Goal: Task Accomplishment & Management: Manage account settings

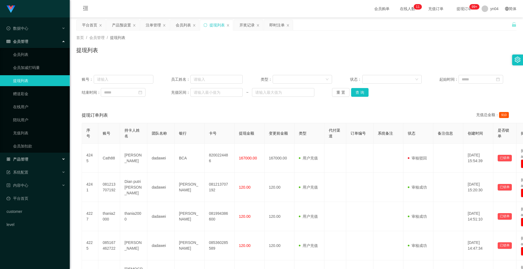
click at [29, 157] on div "产品管理" at bounding box center [35, 159] width 70 height 11
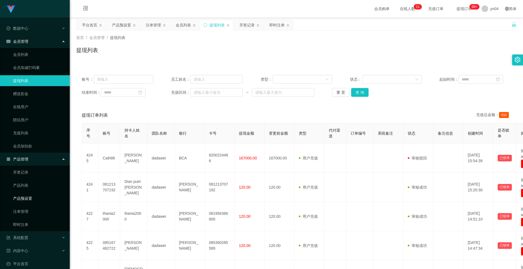
click at [30, 199] on link "产品预设置" at bounding box center [39, 198] width 52 height 11
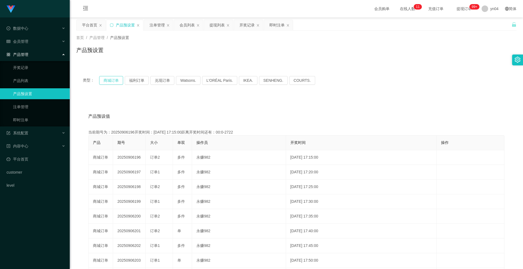
click at [103, 82] on button "商城订单" at bounding box center [111, 80] width 24 height 9
click at [34, 106] on link "注单管理" at bounding box center [39, 106] width 52 height 11
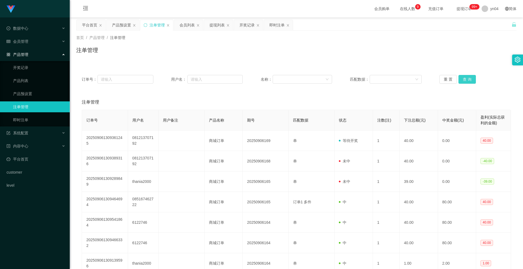
click at [464, 81] on button "查 询" at bounding box center [466, 79] width 17 height 9
click at [464, 81] on div "重 置 查 询" at bounding box center [475, 79] width 72 height 9
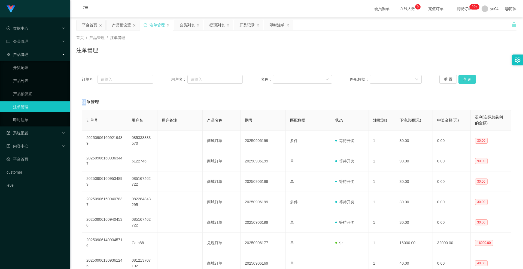
click at [464, 81] on button "查 询" at bounding box center [466, 79] width 17 height 9
click at [464, 81] on div "重 置 查 询" at bounding box center [475, 79] width 72 height 9
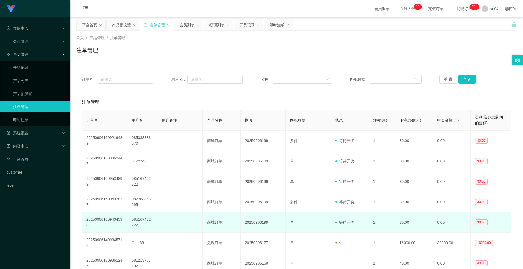
click at [138, 219] on td "085167462722" at bounding box center [142, 222] width 30 height 20
copy td "085167462722"
click at [142, 219] on td "085167462722" at bounding box center [142, 222] width 30 height 20
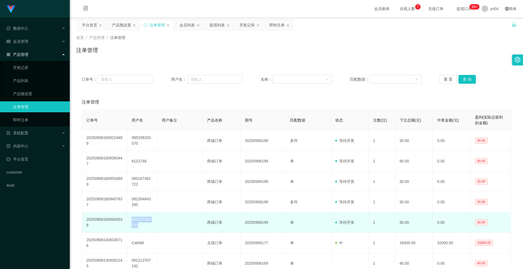
click at [142, 219] on td "085167462722" at bounding box center [142, 222] width 30 height 20
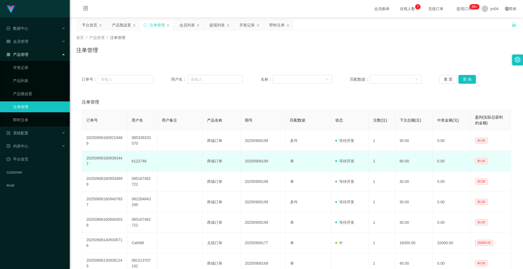
click at [135, 161] on td "6122746" at bounding box center [142, 161] width 30 height 20
copy td "6122746"
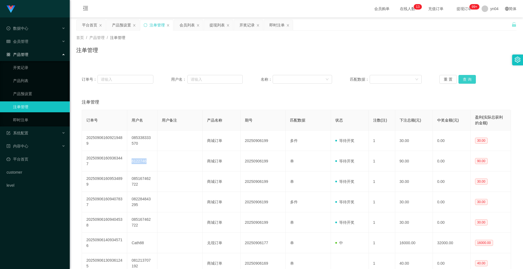
click at [462, 81] on button "查 询" at bounding box center [466, 79] width 17 height 9
click at [462, 81] on div "重 置 查 询" at bounding box center [475, 79] width 72 height 9
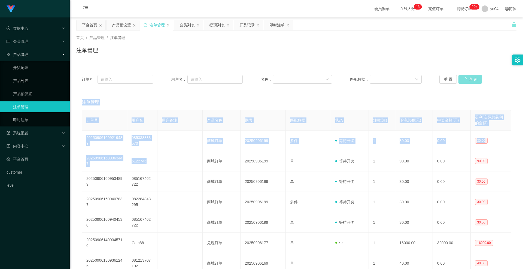
click at [462, 81] on button "查 询" at bounding box center [469, 79] width 23 height 9
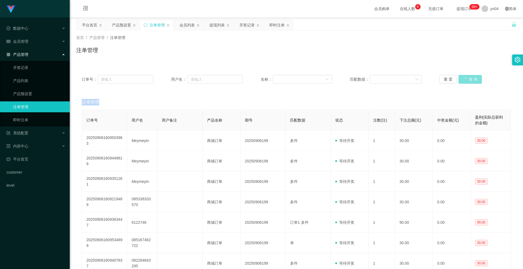
click at [462, 81] on div "重 置 查 询" at bounding box center [475, 79] width 72 height 9
click at [462, 81] on button "查 询" at bounding box center [466, 79] width 17 height 9
click at [462, 81] on button "查 询" at bounding box center [469, 79] width 23 height 9
click at [462, 81] on div "重 置 查 询" at bounding box center [475, 79] width 72 height 9
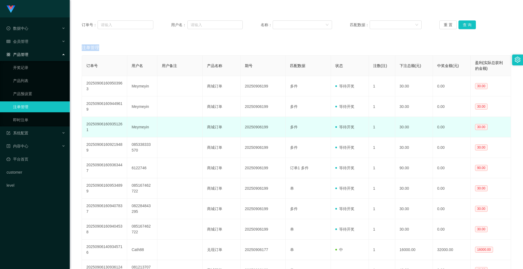
scroll to position [82, 0]
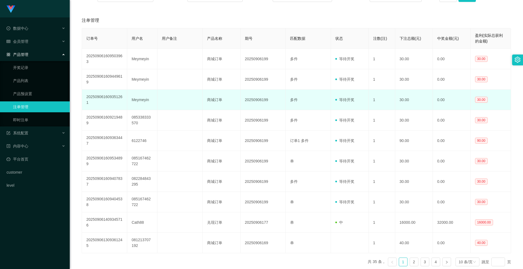
click at [137, 101] on td "Meymeyin" at bounding box center [142, 100] width 30 height 20
copy td "Meymeyin"
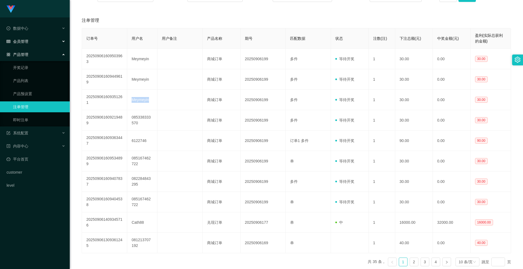
click at [26, 37] on div "会员管理" at bounding box center [35, 41] width 70 height 11
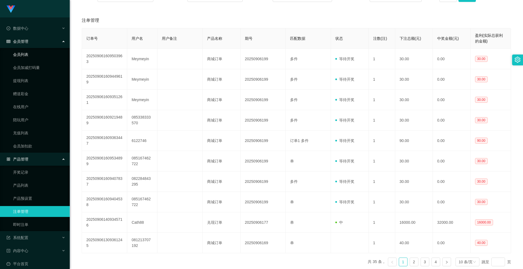
click at [30, 58] on link "会员列表" at bounding box center [39, 54] width 52 height 11
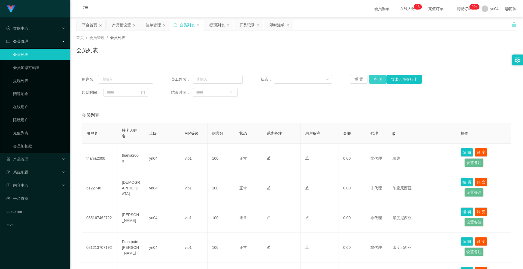
click at [373, 80] on button "查 询" at bounding box center [377, 79] width 17 height 9
click at [373, 80] on div "重 置 查 询 导出会员银行卡" at bounding box center [386, 79] width 72 height 9
click at [373, 80] on button "查 询" at bounding box center [377, 79] width 17 height 9
click at [373, 80] on div "重 置 查 询 导出会员银行卡" at bounding box center [386, 79] width 72 height 9
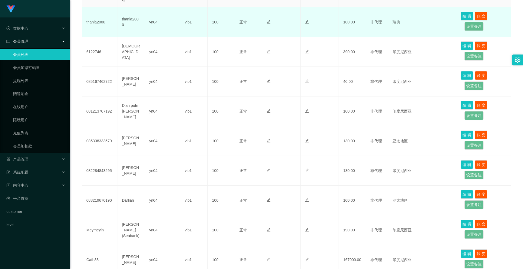
scroll to position [163, 0]
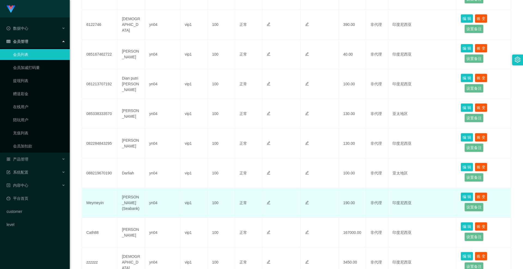
click at [90, 199] on td "Meymeyin" at bounding box center [99, 203] width 35 height 30
copy td "Meymeyin"
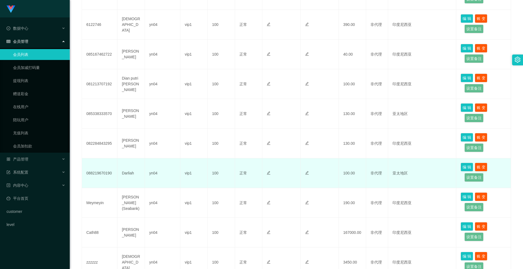
click at [105, 173] on td "088219670190" at bounding box center [99, 173] width 35 height 30
copy td "088219670190"
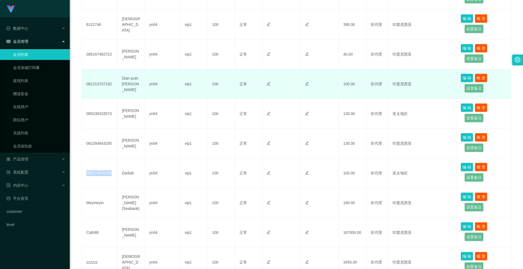
click at [102, 84] on td "081213707192" at bounding box center [99, 84] width 35 height 30
copy td "081213707192"
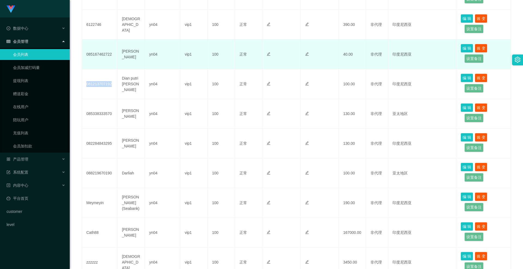
click at [96, 55] on td "085167462722" at bounding box center [99, 54] width 35 height 30
copy td "085167462722"
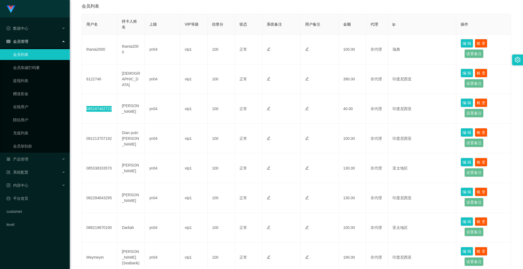
scroll to position [54, 0]
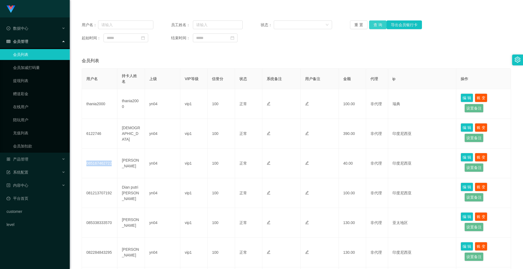
click at [376, 25] on button "查 询" at bounding box center [377, 24] width 17 height 9
click at [376, 25] on div "重 置 查 询 导出会员银行卡" at bounding box center [386, 24] width 72 height 9
click at [376, 25] on button "查 询" at bounding box center [377, 24] width 17 height 9
click at [376, 25] on div "重 置 查 询 导出会员银行卡" at bounding box center [386, 24] width 72 height 9
click at [379, 25] on button "查 询" at bounding box center [377, 24] width 17 height 9
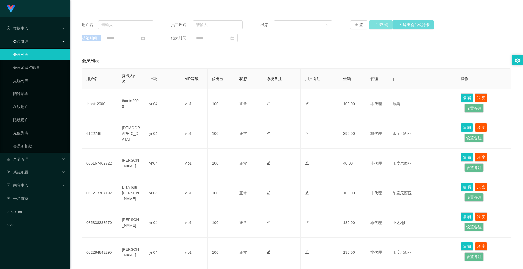
click at [379, 25] on div "重 置 查 询 导出会员银行卡" at bounding box center [386, 24] width 72 height 9
click at [379, 25] on button "查 询" at bounding box center [377, 24] width 17 height 9
click at [379, 25] on div "重 置 查 询 导出会员银行卡" at bounding box center [386, 24] width 72 height 9
click at [379, 25] on button "查 询" at bounding box center [377, 24] width 17 height 9
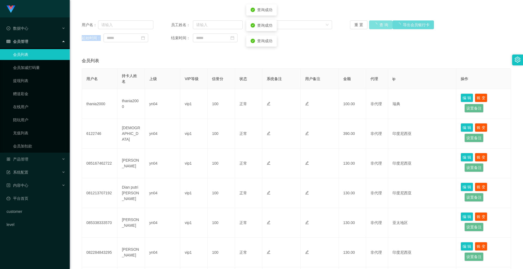
click at [379, 25] on div "重 置 查 询 导出会员银行卡" at bounding box center [386, 24] width 72 height 9
click at [379, 25] on button "查 询" at bounding box center [377, 24] width 17 height 9
click at [379, 25] on div "重 置 查 询 导出会员银行卡" at bounding box center [386, 24] width 72 height 9
click at [379, 25] on button "查 询" at bounding box center [377, 24] width 17 height 9
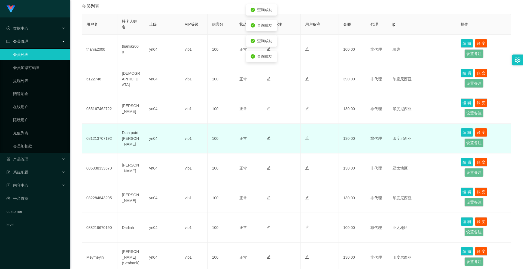
scroll to position [163, 0]
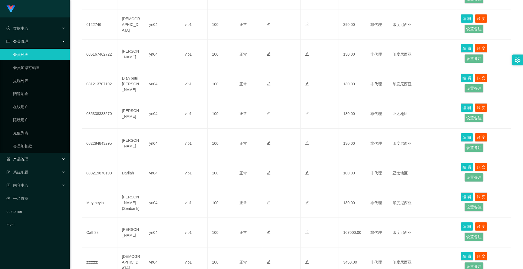
click at [23, 161] on span "产品管理" at bounding box center [18, 159] width 22 height 4
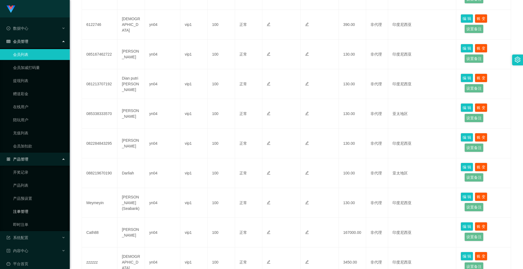
drag, startPoint x: 24, startPoint y: 209, endPoint x: 33, endPoint y: 205, distance: 10.4
click at [23, 209] on link "注单管理" at bounding box center [39, 211] width 52 height 11
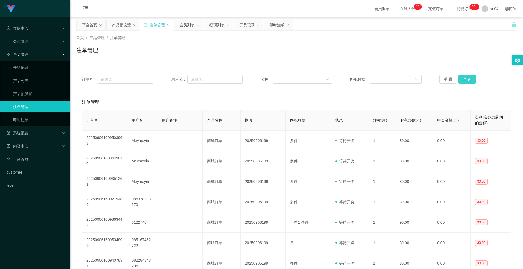
click at [467, 81] on button "查 询" at bounding box center [466, 79] width 17 height 9
click at [467, 81] on div "重 置 查 询" at bounding box center [475, 79] width 72 height 9
click at [467, 81] on button "查 询" at bounding box center [466, 79] width 17 height 9
click at [467, 81] on div "重 置 查 询" at bounding box center [475, 79] width 72 height 9
click at [467, 81] on button "查 询" at bounding box center [466, 79] width 17 height 9
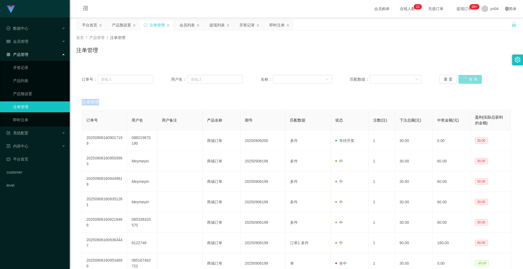
click at [467, 81] on div "重 置 查 询" at bounding box center [475, 79] width 72 height 9
click at [467, 81] on button "查 询" at bounding box center [469, 79] width 23 height 9
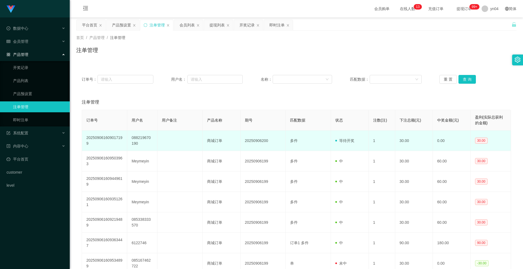
click at [142, 138] on td "088219670190" at bounding box center [142, 140] width 30 height 20
copy td "088219670190"
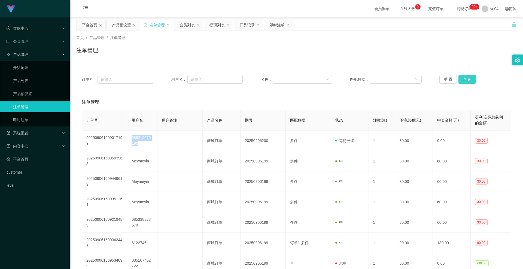
click at [464, 81] on button "查 询" at bounding box center [466, 79] width 17 height 9
click at [463, 81] on div "重 置 查 询" at bounding box center [475, 79] width 72 height 9
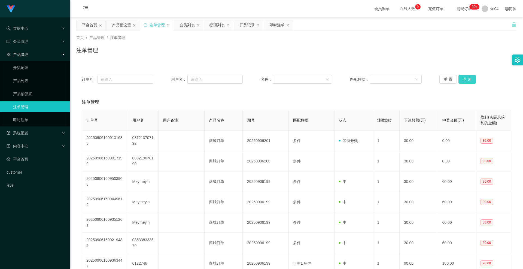
click at [463, 81] on button "查 询" at bounding box center [466, 79] width 17 height 9
click at [463, 81] on div "重 置 查 询" at bounding box center [475, 79] width 72 height 9
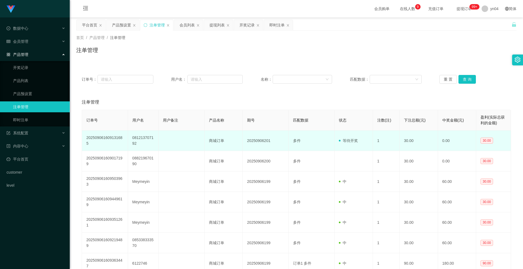
click at [136, 138] on td "081213707192" at bounding box center [143, 140] width 31 height 20
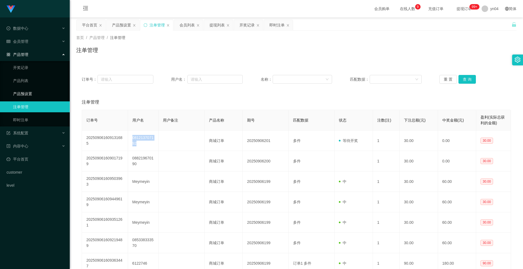
copy td "081213707192"
drag, startPoint x: 28, startPoint y: 49, endPoint x: 27, endPoint y: 45, distance: 3.9
click at [28, 48] on ul "数据中心 会员管理 产品管理 开奖记录 产品列表 产品预设置 注单管理 即时注单 系统配置 内容中心 平台首页 customer level" at bounding box center [35, 106] width 70 height 179
click at [27, 44] on div "会员管理" at bounding box center [35, 41] width 70 height 11
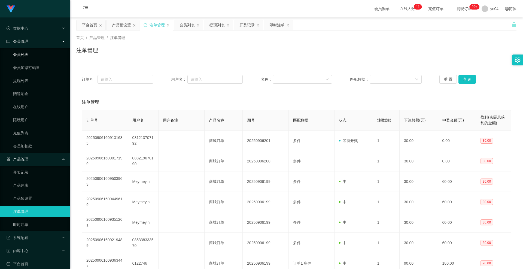
click at [29, 55] on link "会员列表" at bounding box center [39, 54] width 52 height 11
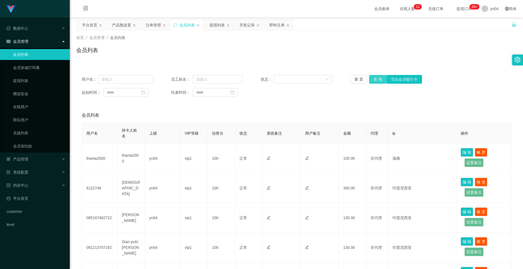
click at [374, 82] on button "查 询" at bounding box center [377, 79] width 17 height 9
click at [374, 82] on div "重 置 查 询 导出会员银行卡" at bounding box center [386, 79] width 72 height 9
click at [374, 82] on button "查 询" at bounding box center [377, 79] width 17 height 9
click at [374, 82] on div "重 置 查 询 导出会员银行卡" at bounding box center [386, 79] width 72 height 9
click at [374, 82] on button "查 询" at bounding box center [377, 79] width 17 height 9
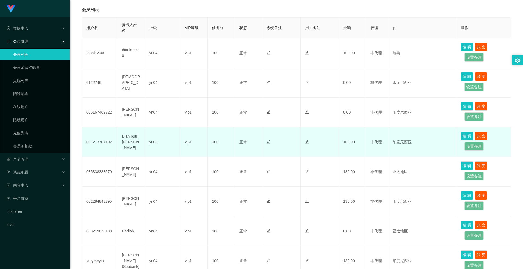
scroll to position [78, 0]
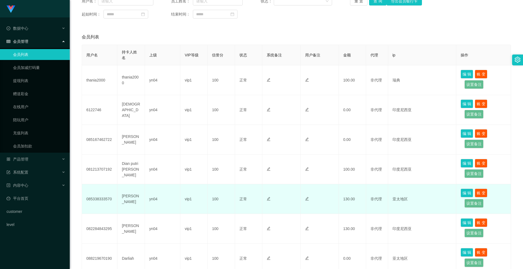
click at [96, 200] on td "085338333570" at bounding box center [99, 199] width 35 height 30
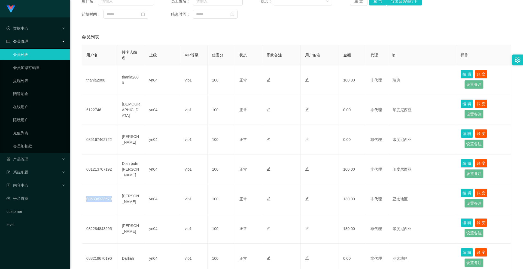
scroll to position [51, 0]
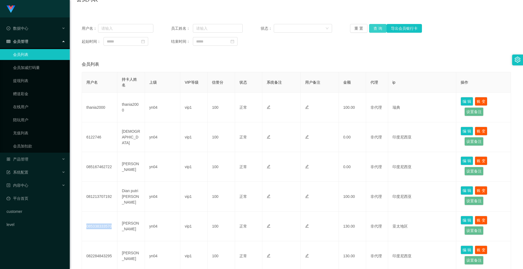
click at [376, 32] on button "查 询" at bounding box center [377, 28] width 17 height 9
click at [376, 32] on div "重 置 查 询 导出会员银行卡" at bounding box center [386, 28] width 72 height 9
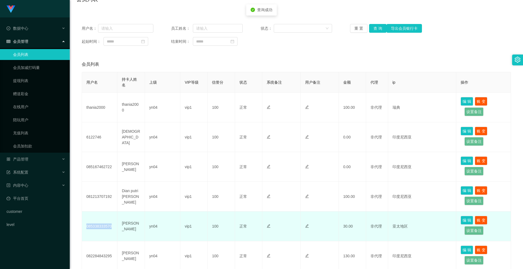
click at [95, 225] on td "085338333570" at bounding box center [99, 226] width 35 height 30
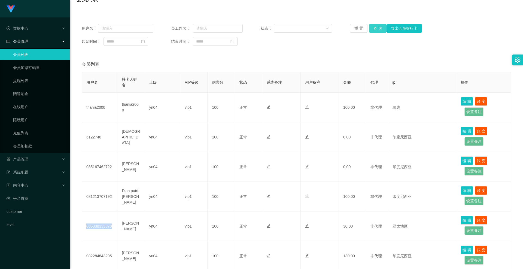
click at [377, 26] on button "查 询" at bounding box center [377, 28] width 17 height 9
click at [377, 26] on div "重 置 查 询 导出会员银行卡" at bounding box center [386, 28] width 72 height 9
click at [377, 26] on button "查 询" at bounding box center [377, 28] width 17 height 9
click at [377, 26] on div "重 置 查 询 导出会员银行卡" at bounding box center [386, 28] width 72 height 9
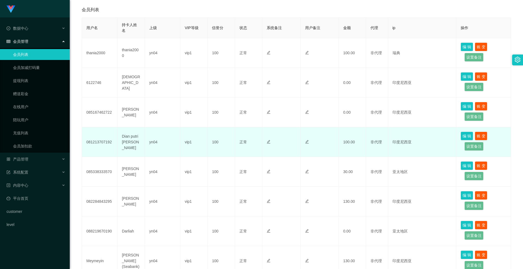
scroll to position [78, 0]
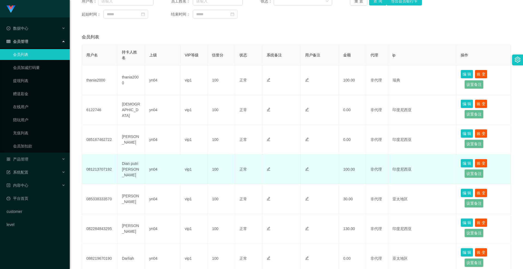
click at [102, 173] on td "081213707192" at bounding box center [99, 169] width 35 height 30
copy td "081213707192"
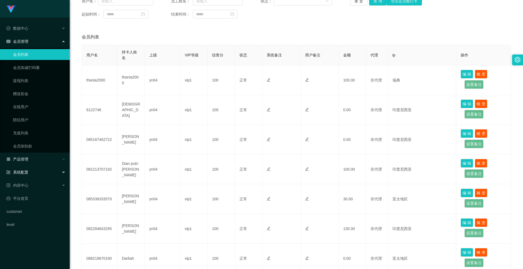
click at [29, 161] on div "产品管理" at bounding box center [35, 159] width 70 height 11
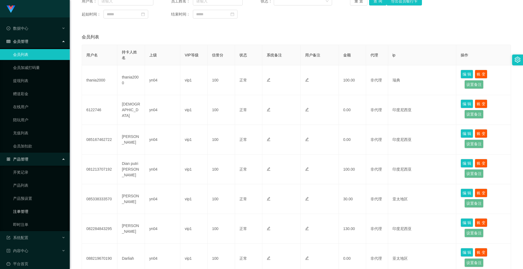
click at [35, 210] on link "注单管理" at bounding box center [39, 211] width 52 height 11
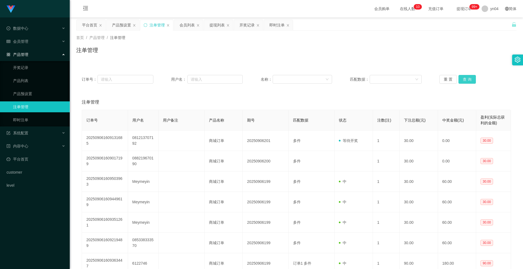
click at [462, 80] on button "查 询" at bounding box center [466, 79] width 17 height 9
click at [462, 79] on div "重 置 查 询" at bounding box center [475, 79] width 72 height 9
click at [471, 82] on button "查 询" at bounding box center [466, 79] width 17 height 9
click at [471, 82] on div "重 置 查 询" at bounding box center [475, 79] width 72 height 9
click at [471, 82] on button "查 询" at bounding box center [469, 79] width 23 height 9
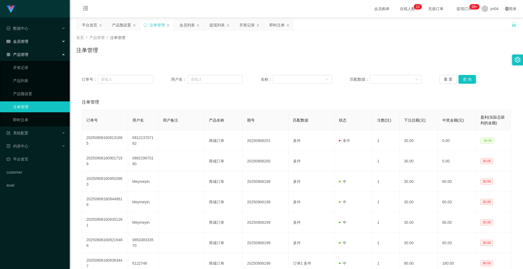
click at [37, 44] on div "会员管理" at bounding box center [35, 41] width 70 height 11
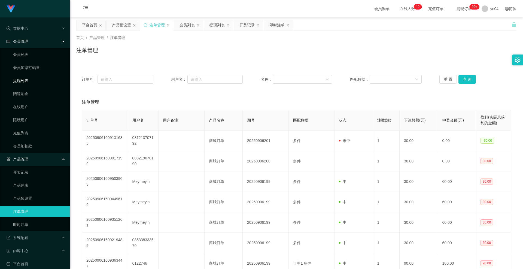
click at [35, 80] on link "提现列表" at bounding box center [39, 80] width 52 height 11
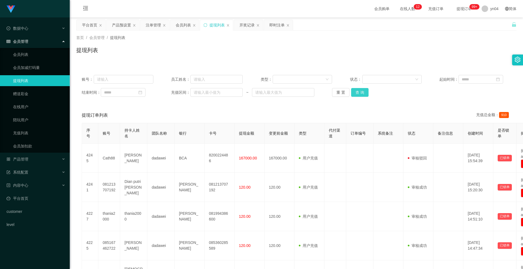
click at [362, 90] on button "查 询" at bounding box center [359, 92] width 17 height 9
click at [362, 90] on div "重 置 查 询" at bounding box center [368, 92] width 72 height 9
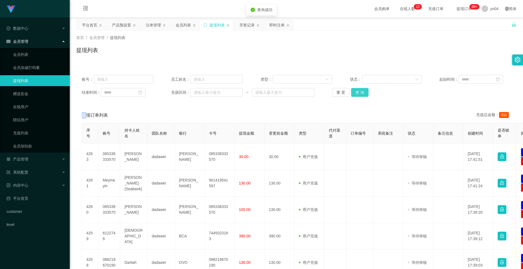
click at [362, 90] on button "查 询" at bounding box center [359, 92] width 17 height 9
click at [362, 90] on div "重 置 查 询" at bounding box center [368, 92] width 72 height 9
click at [362, 90] on button "查 询" at bounding box center [359, 92] width 17 height 9
click at [362, 90] on div "重 置 查 询" at bounding box center [368, 92] width 72 height 9
click at [362, 90] on button "查 询" at bounding box center [359, 92] width 17 height 9
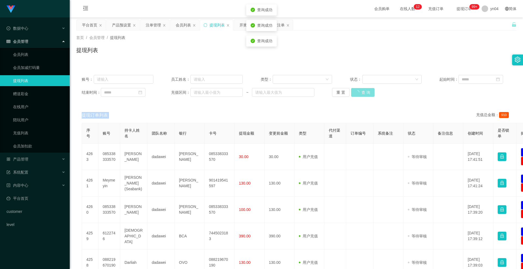
click at [362, 90] on div "重 置 查 询" at bounding box center [368, 92] width 72 height 9
click at [362, 90] on button "查 询" at bounding box center [359, 92] width 17 height 9
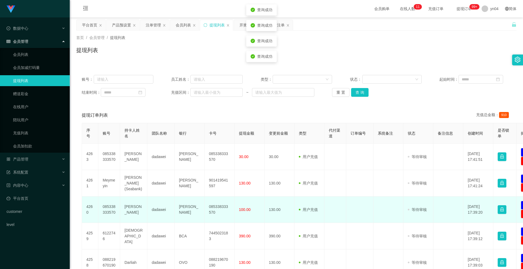
click at [111, 207] on td "085338333570" at bounding box center [109, 209] width 22 height 26
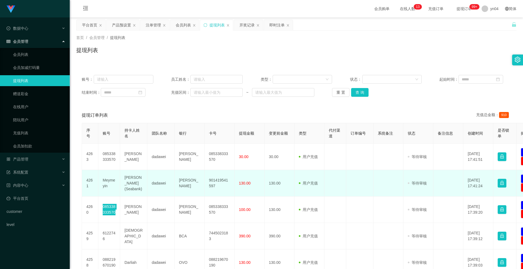
scroll to position [27, 0]
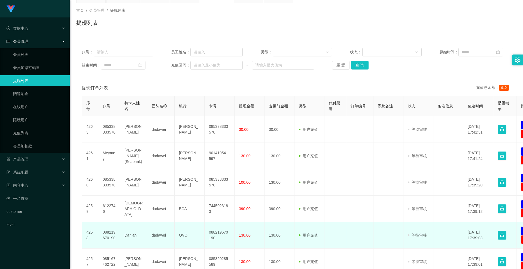
click at [105, 233] on td "088219670190" at bounding box center [109, 235] width 22 height 26
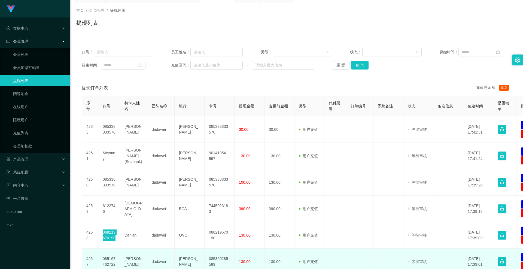
scroll to position [82, 0]
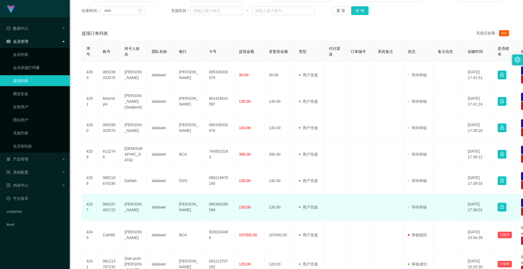
click at [105, 206] on td "085167462722" at bounding box center [109, 207] width 22 height 26
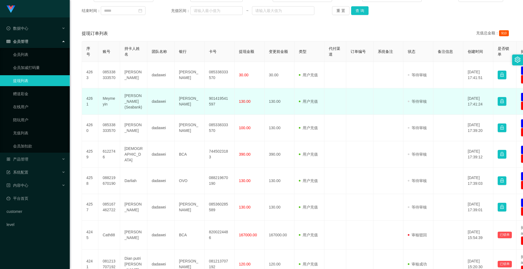
click at [106, 100] on td "Meymeyin" at bounding box center [109, 101] width 22 height 26
click at [110, 102] on td "Meymeyin" at bounding box center [109, 101] width 22 height 26
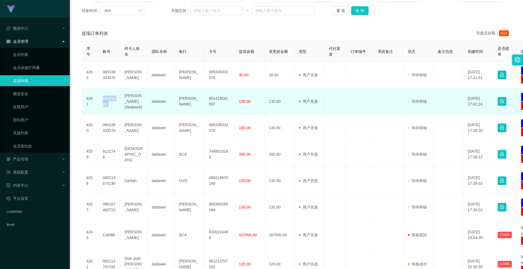
click at [107, 99] on td "Meymeyin" at bounding box center [109, 101] width 22 height 26
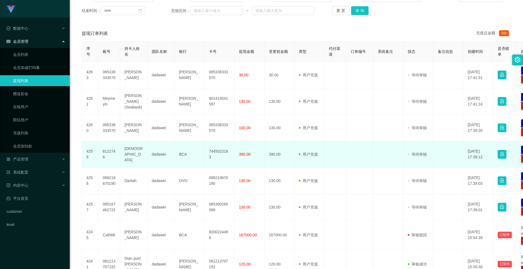
click at [106, 152] on td "6122746" at bounding box center [109, 154] width 22 height 26
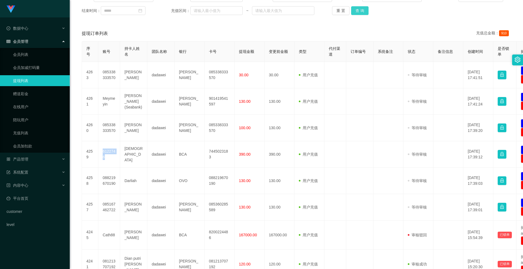
click at [361, 12] on button "查 询" at bounding box center [359, 10] width 17 height 9
click at [361, 12] on div "重 置 查 询" at bounding box center [368, 10] width 72 height 9
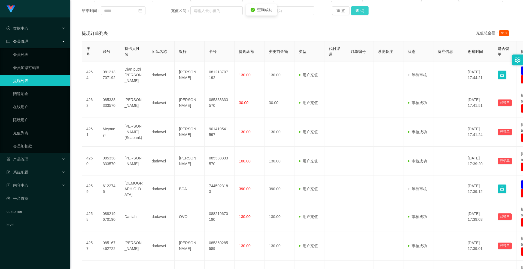
click at [361, 12] on button "查 询" at bounding box center [359, 10] width 17 height 9
click at [361, 12] on div "重 置 查 询" at bounding box center [368, 10] width 72 height 9
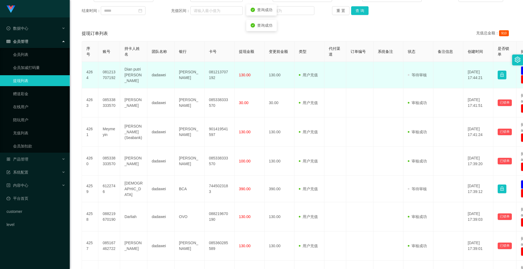
click at [112, 75] on td "081213707192" at bounding box center [109, 75] width 22 height 26
click at [109, 72] on td "081213707192" at bounding box center [109, 75] width 22 height 26
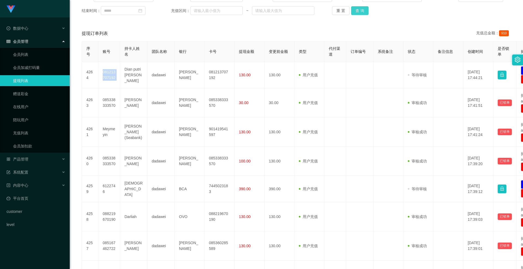
click at [358, 9] on button "查 询" at bounding box center [359, 10] width 17 height 9
click at [358, 9] on div "重 置 查 询" at bounding box center [368, 10] width 72 height 9
click at [358, 9] on button "查 询" at bounding box center [362, 10] width 23 height 9
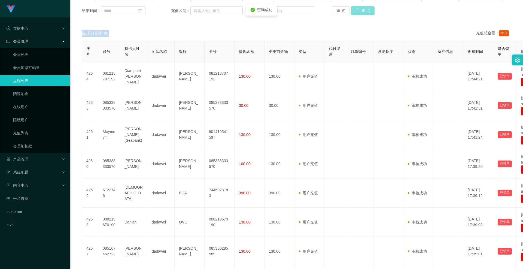
click at [358, 9] on div "重 置 查 询" at bounding box center [368, 10] width 72 height 9
click at [358, 9] on button "查 询" at bounding box center [359, 10] width 17 height 9
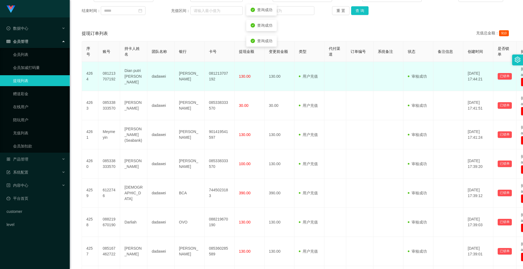
click at [257, 79] on td "130.00" at bounding box center [249, 76] width 30 height 29
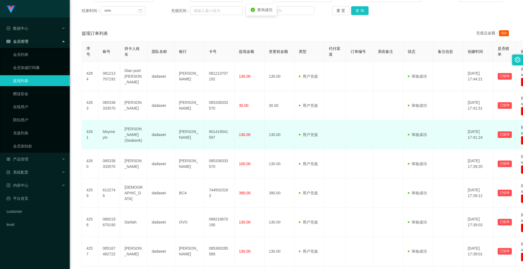
click at [247, 135] on span "130.00" at bounding box center [245, 134] width 12 height 4
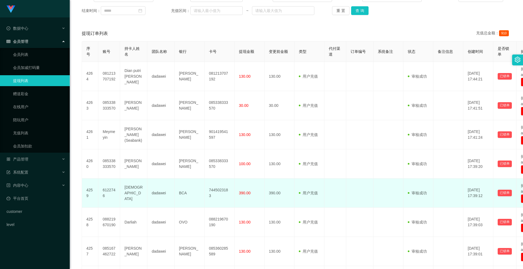
click at [245, 198] on td "390.00" at bounding box center [249, 192] width 30 height 29
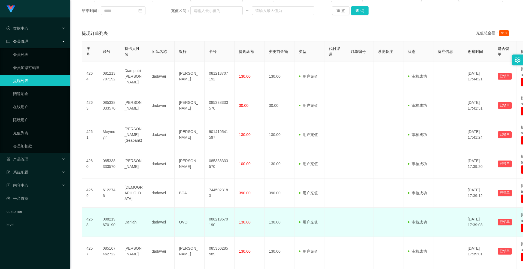
click at [246, 217] on td "130.00" at bounding box center [249, 222] width 30 height 29
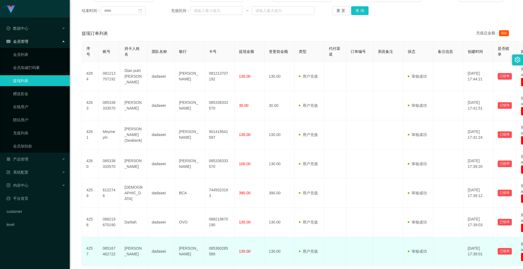
click at [249, 246] on td "130.00" at bounding box center [249, 251] width 30 height 29
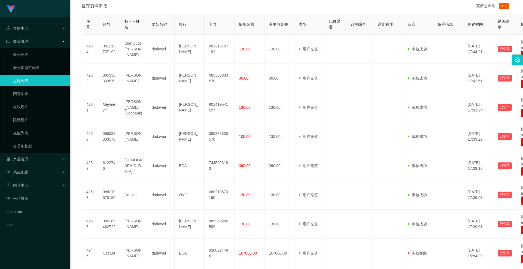
scroll to position [136, 0]
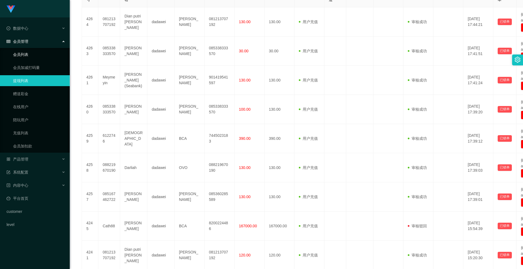
click at [25, 57] on link "会员列表" at bounding box center [39, 54] width 52 height 11
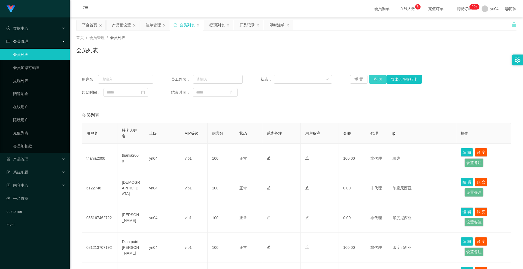
click at [379, 80] on button "查 询" at bounding box center [377, 79] width 17 height 9
click at [379, 80] on div "重 置 查 询 导出会员银行卡" at bounding box center [386, 79] width 72 height 9
click at [379, 80] on button "查 询" at bounding box center [377, 79] width 17 height 9
click at [379, 80] on div "重 置 查 询 导出会员银行卡" at bounding box center [386, 79] width 72 height 9
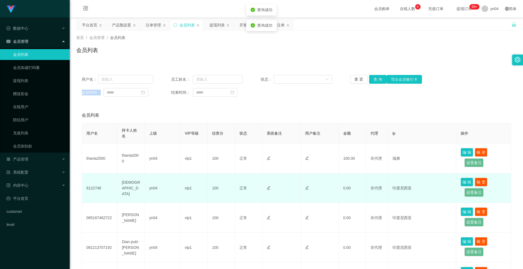
scroll to position [82, 0]
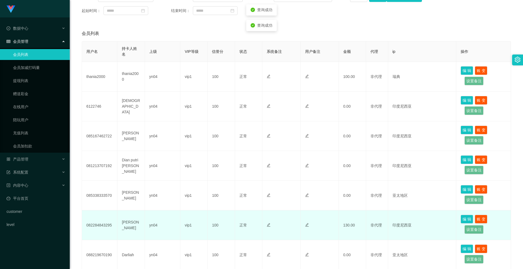
click at [92, 229] on td "082284843295" at bounding box center [99, 225] width 35 height 30
click at [93, 226] on td "082284843295" at bounding box center [99, 225] width 35 height 30
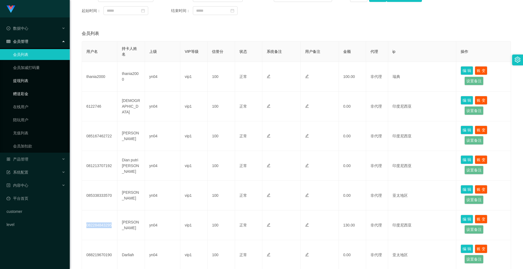
click at [26, 84] on link "提现列表" at bounding box center [39, 80] width 52 height 11
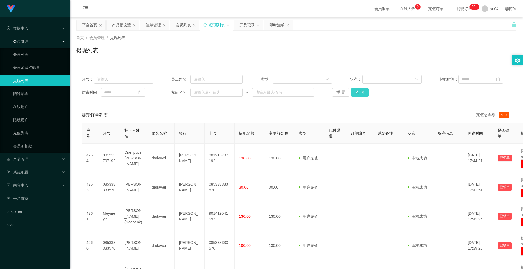
click at [361, 92] on button "查 询" at bounding box center [359, 92] width 17 height 9
click at [361, 92] on div "重 置 查 询" at bounding box center [368, 92] width 72 height 9
click at [361, 92] on button "查 询" at bounding box center [362, 92] width 23 height 9
click at [361, 92] on div "重 置 查 询" at bounding box center [368, 92] width 72 height 9
click at [361, 92] on button "查 询" at bounding box center [359, 92] width 17 height 9
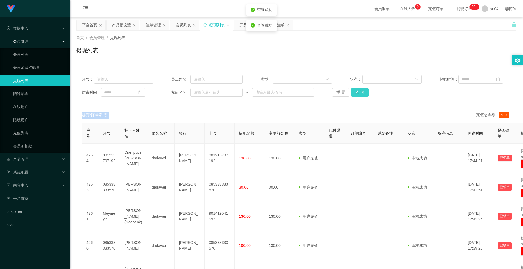
click at [361, 92] on div "重 置 查 询" at bounding box center [368, 92] width 72 height 9
click at [36, 55] on link "会员列表" at bounding box center [39, 54] width 52 height 11
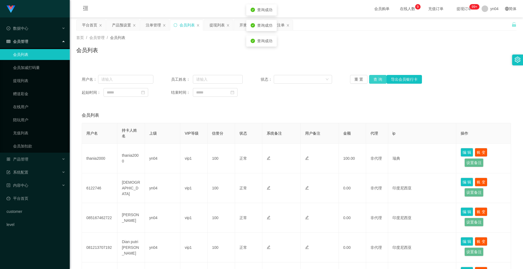
click at [373, 80] on button "查 询" at bounding box center [377, 79] width 17 height 9
click at [373, 80] on div "重 置 查 询 导出会员银行卡" at bounding box center [386, 79] width 72 height 9
click at [373, 80] on button "查 询" at bounding box center [377, 79] width 17 height 9
click at [373, 80] on div "重 置 查 询 导出会员银行卡" at bounding box center [386, 79] width 72 height 9
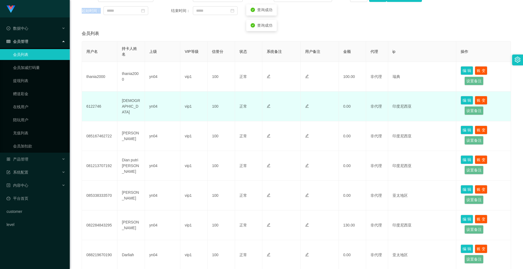
scroll to position [136, 0]
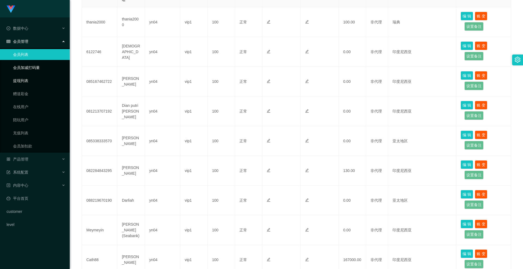
click at [28, 82] on link "提现列表" at bounding box center [39, 80] width 52 height 11
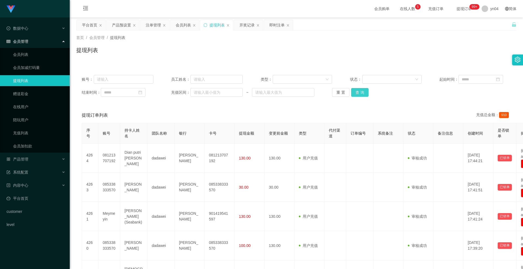
click at [355, 91] on button "查 询" at bounding box center [359, 92] width 17 height 9
click at [354, 91] on div "重 置 查 询" at bounding box center [368, 92] width 72 height 9
click at [354, 91] on button "查 询" at bounding box center [359, 92] width 17 height 9
click at [354, 91] on div "重 置 查 询" at bounding box center [368, 92] width 72 height 9
click at [354, 91] on button "查 询" at bounding box center [359, 92] width 17 height 9
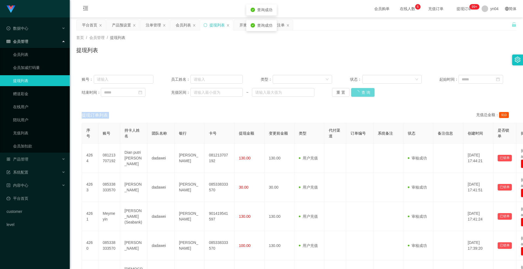
click at [354, 91] on div "重 置 查 询" at bounding box center [368, 92] width 72 height 9
click at [354, 91] on button "查 询" at bounding box center [359, 92] width 17 height 9
click at [354, 91] on div "重 置 查 询" at bounding box center [368, 92] width 72 height 9
click at [355, 91] on button "查 询" at bounding box center [359, 92] width 17 height 9
click at [355, 91] on div "重 置 查 询" at bounding box center [368, 92] width 72 height 9
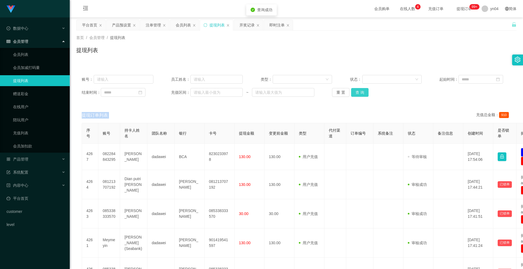
click at [355, 91] on button "查 询" at bounding box center [359, 92] width 17 height 9
click at [355, 91] on div "重 置 查 询" at bounding box center [368, 92] width 72 height 9
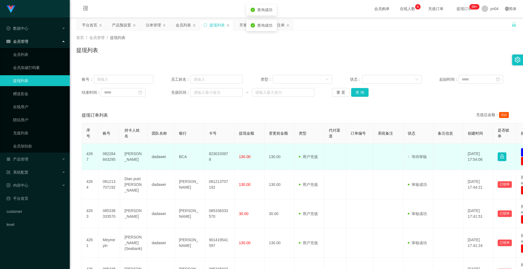
click at [108, 154] on td "082284843295" at bounding box center [109, 157] width 22 height 26
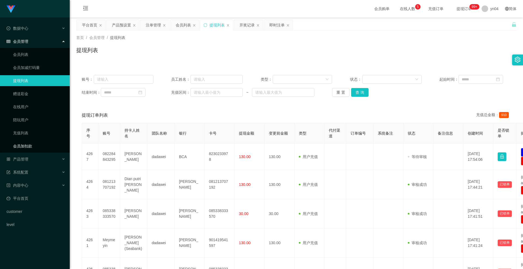
click at [24, 153] on ul "数据中心 会员管理 会员列表 会员加减打码量 提现列表 赠送彩金 在线用户 陪玩用户 充值列表 会员加扣款 产品管理 开奖记录 产品列表 产品预设置 注单管理…" at bounding box center [35, 126] width 70 height 218
click at [24, 158] on span "产品管理" at bounding box center [18, 159] width 22 height 4
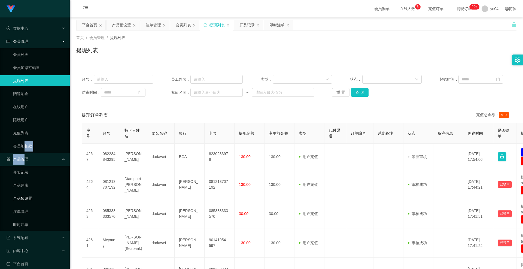
click at [30, 200] on link "产品预设置" at bounding box center [39, 198] width 52 height 11
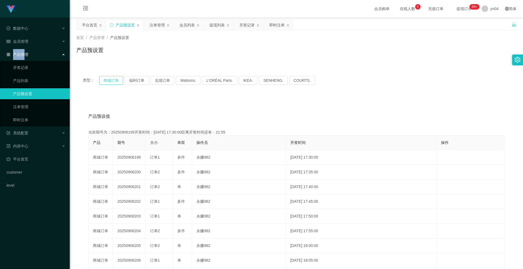
click at [114, 78] on button "商城订单" at bounding box center [111, 80] width 24 height 9
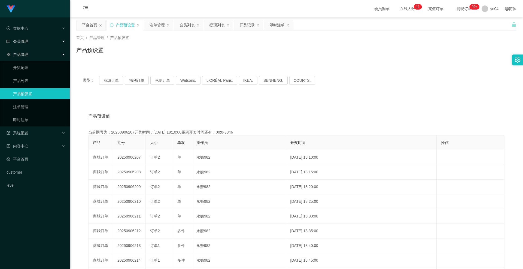
click at [31, 45] on div "会员管理" at bounding box center [35, 41] width 70 height 11
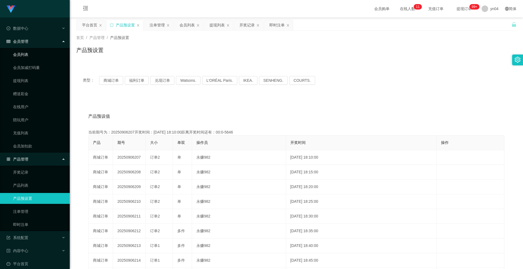
click at [27, 52] on link "会员列表" at bounding box center [39, 54] width 52 height 11
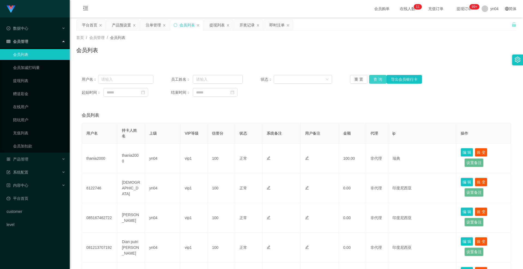
click at [374, 78] on button "查 询" at bounding box center [377, 79] width 17 height 9
click at [374, 78] on div "重 置 查 询 导出会员银行卡" at bounding box center [386, 79] width 72 height 9
click at [374, 78] on button "查 询" at bounding box center [377, 79] width 17 height 9
click at [374, 78] on div "重 置 查 询 导出会员银行卡" at bounding box center [386, 79] width 72 height 9
click at [27, 161] on span "产品管理" at bounding box center [18, 159] width 22 height 4
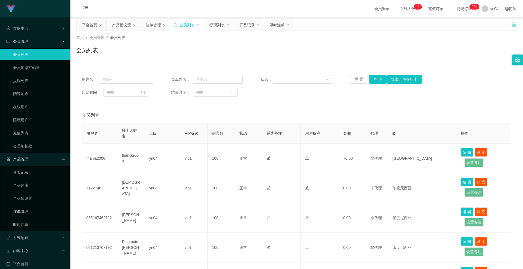
click at [31, 209] on link "注单管理" at bounding box center [39, 211] width 52 height 11
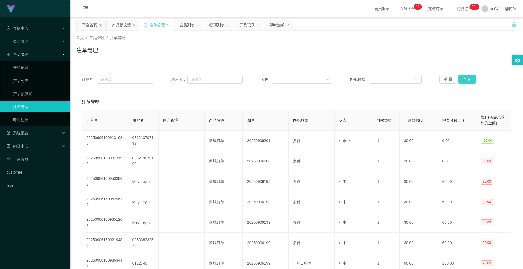
click at [459, 81] on button "查 询" at bounding box center [466, 79] width 17 height 9
click at [459, 81] on div "重 置 查 询" at bounding box center [475, 79] width 72 height 9
click at [459, 81] on button "查 询" at bounding box center [466, 79] width 17 height 9
click at [37, 96] on link "产品预设置" at bounding box center [39, 93] width 52 height 11
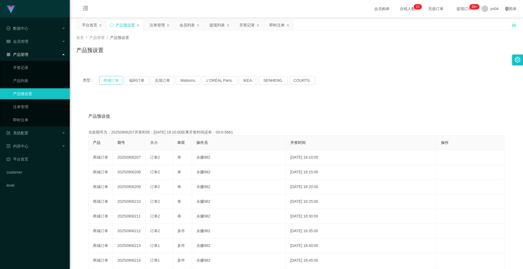
click at [117, 76] on button "商城订单" at bounding box center [111, 80] width 24 height 9
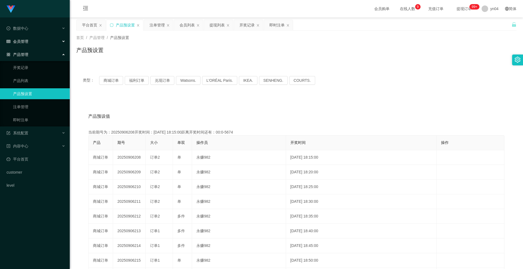
click at [32, 43] on div "会员管理" at bounding box center [35, 41] width 70 height 11
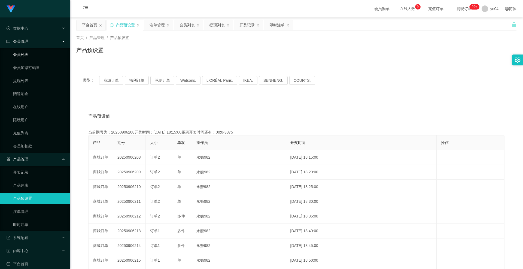
click at [30, 51] on link "会员列表" at bounding box center [39, 54] width 52 height 11
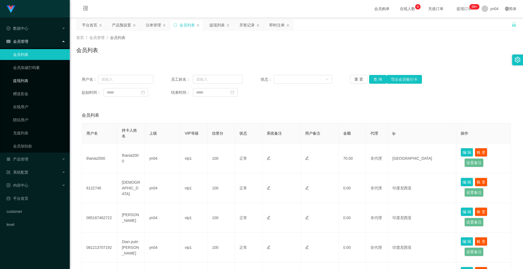
click at [27, 81] on link "提现列表" at bounding box center [39, 80] width 52 height 11
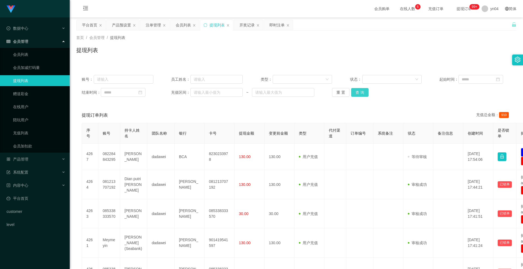
click at [363, 92] on button "查 询" at bounding box center [359, 92] width 17 height 9
click at [363, 92] on div "重 置 查 询" at bounding box center [368, 92] width 72 height 9
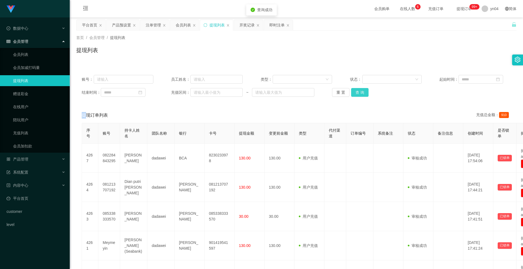
click at [363, 92] on button "查 询" at bounding box center [359, 92] width 17 height 9
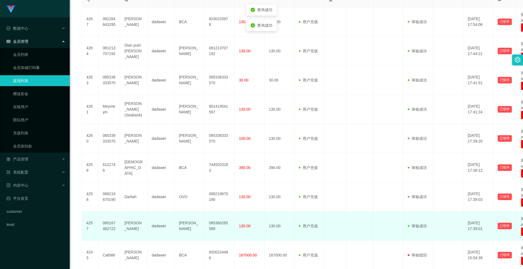
scroll to position [209, 0]
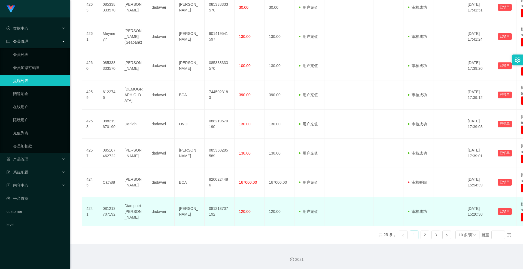
click at [126, 213] on td "Dian putri [PERSON_NAME]" at bounding box center [133, 211] width 27 height 29
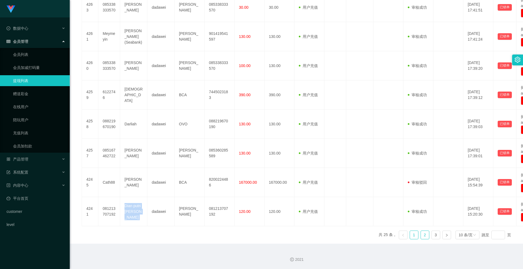
click at [421, 234] on link "2" at bounding box center [425, 235] width 8 height 8
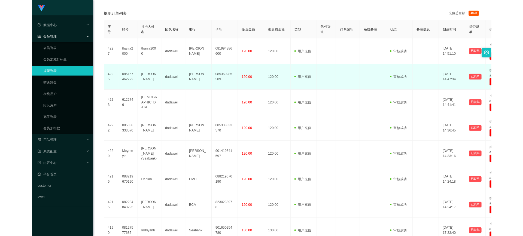
scroll to position [73, 0]
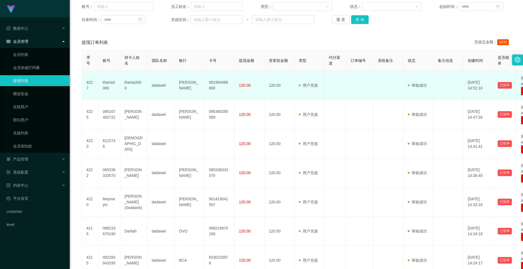
click at [131, 85] on td "thania2000" at bounding box center [133, 85] width 27 height 29
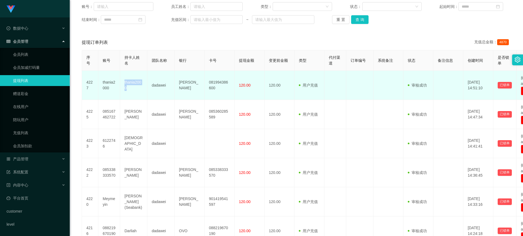
click at [142, 85] on td "thania2000" at bounding box center [133, 85] width 27 height 29
click at [131, 84] on td "thania2000" at bounding box center [133, 85] width 27 height 29
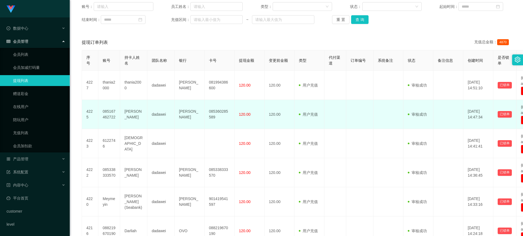
click at [128, 114] on td "[PERSON_NAME]" at bounding box center [133, 114] width 27 height 29
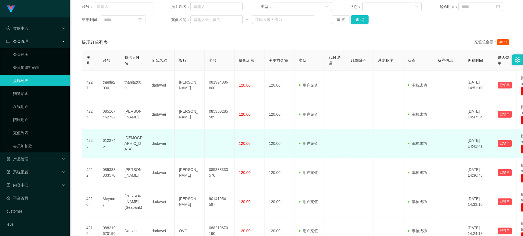
click at [126, 144] on td "[DEMOGRAPHIC_DATA]" at bounding box center [133, 143] width 27 height 29
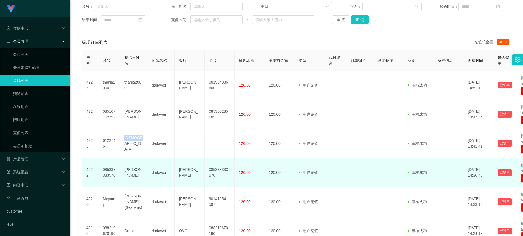
click at [126, 172] on td "[PERSON_NAME]" at bounding box center [133, 172] width 27 height 29
click at [128, 175] on td "[PERSON_NAME]" at bounding box center [133, 172] width 27 height 29
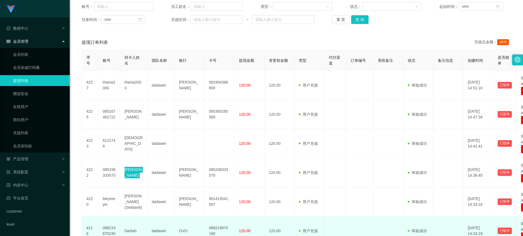
scroll to position [127, 0]
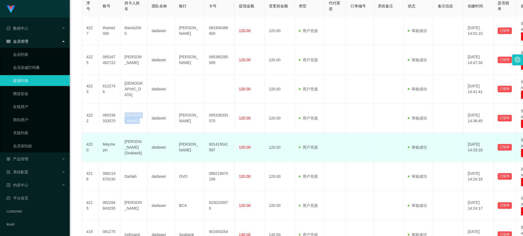
click at [130, 142] on td "[PERSON_NAME] (Seabank)" at bounding box center [133, 147] width 27 height 29
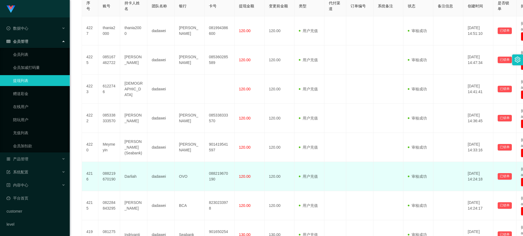
click at [124, 179] on td "Darliah" at bounding box center [133, 176] width 27 height 29
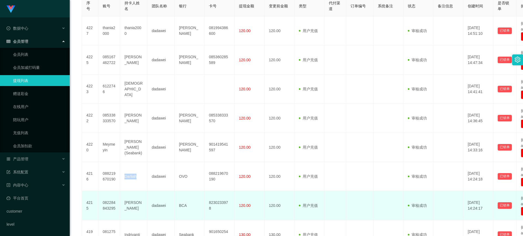
click at [132, 206] on td "[PERSON_NAME]" at bounding box center [133, 205] width 27 height 29
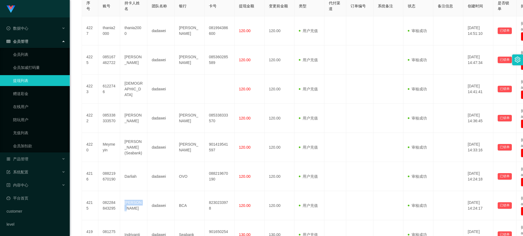
scroll to position [0, 0]
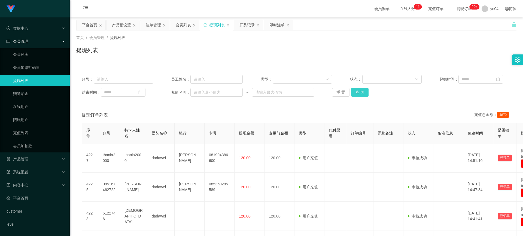
click at [357, 93] on button "查 询" at bounding box center [359, 92] width 17 height 9
click at [357, 93] on div "重 置 查 询" at bounding box center [368, 92] width 72 height 9
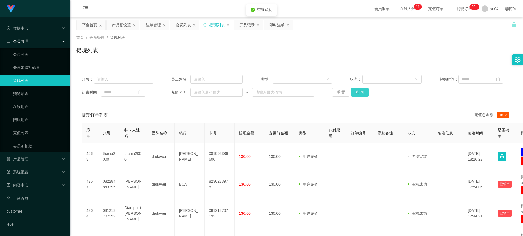
click at [357, 93] on button "查 询" at bounding box center [359, 92] width 17 height 9
click at [357, 93] on div "重 置 查 询" at bounding box center [368, 92] width 72 height 9
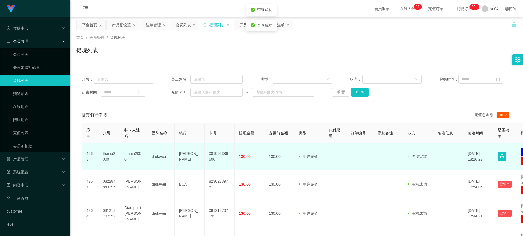
click at [106, 156] on td "thania2000" at bounding box center [109, 157] width 22 height 26
